Goal: Obtain resource: Download file/media

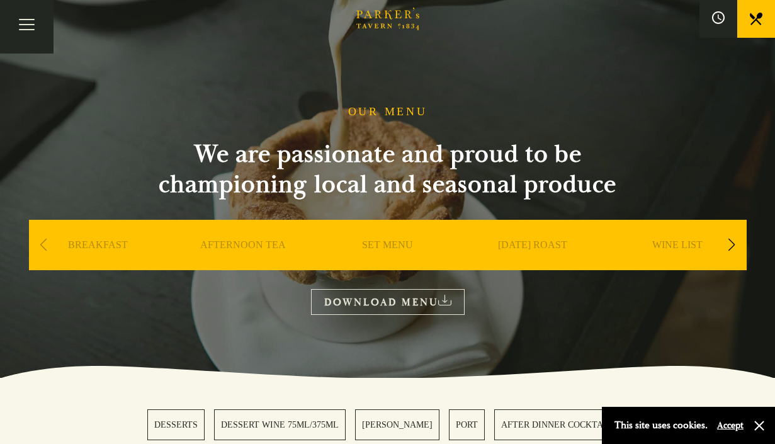
click at [202, 439] on link "DESSERTS" at bounding box center [175, 424] width 57 height 31
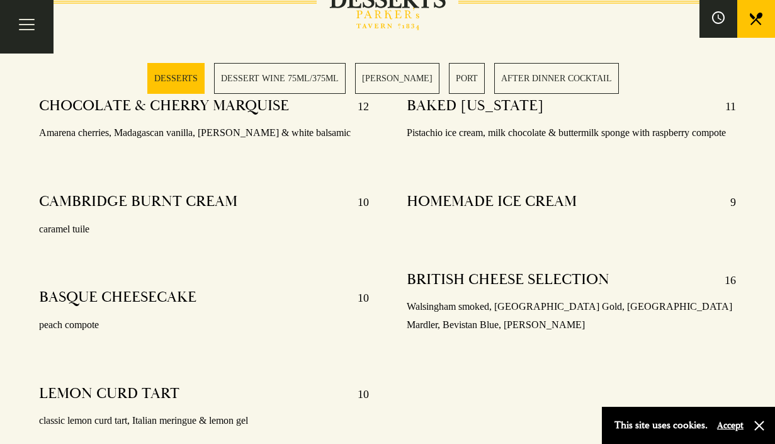
scroll to position [437, 0]
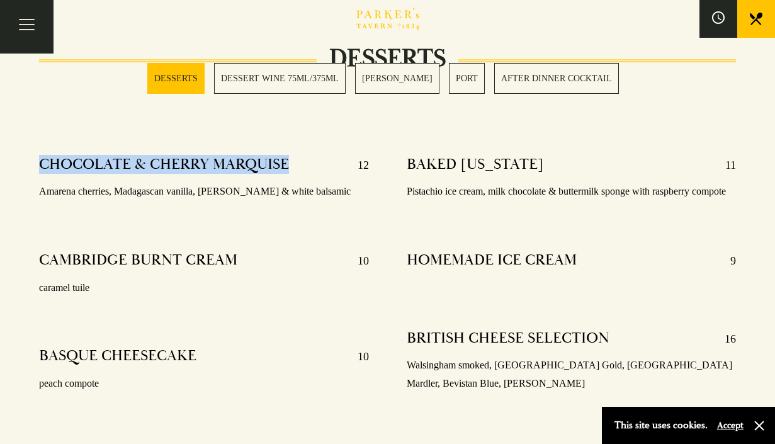
drag, startPoint x: 288, startPoint y: 166, endPoint x: 2, endPoint y: 166, distance: 285.8
click at [2, 166] on div "DESSERTS CHOCOLATE & CHERRY MARQUISE 12 Amarena cherries, Madagascan vanilla, C…" at bounding box center [387, 294] width 775 height 470
copy h4 "CHOCOLATE & CHERRY MARQUISE"
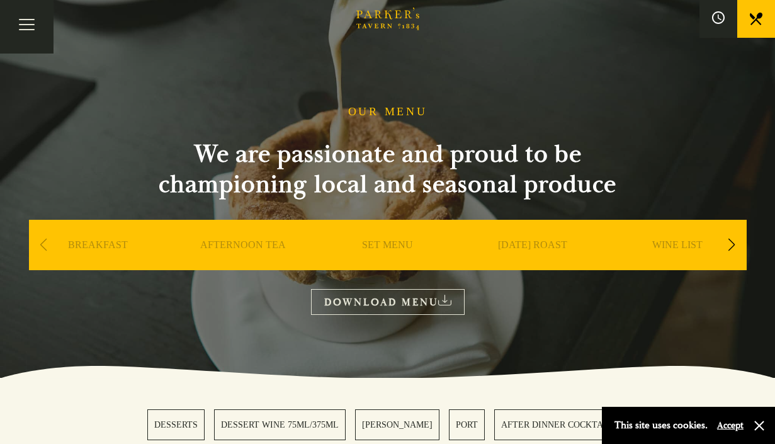
scroll to position [0, 0]
click at [728, 241] on div "Next slide" at bounding box center [731, 245] width 17 height 28
click at [727, 241] on div "Next slide" at bounding box center [731, 245] width 17 height 28
click at [512, 252] on link "DESSERT" at bounding box center [532, 264] width 44 height 50
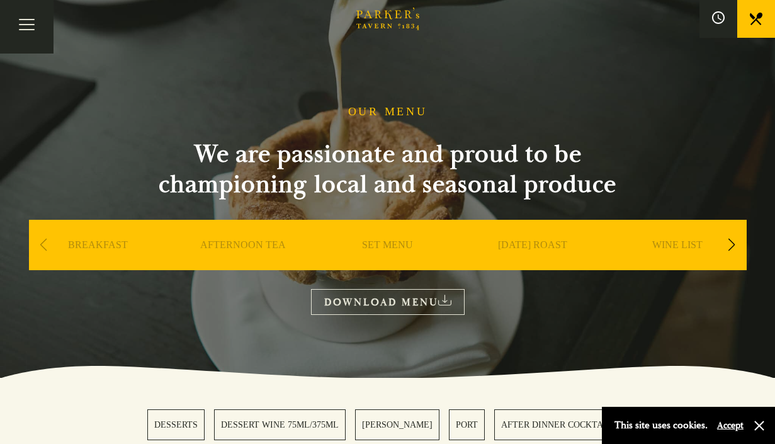
click at [373, 293] on link "DOWNLOAD MENU" at bounding box center [388, 302] width 154 height 26
